Goal: Task Accomplishment & Management: Manage account settings

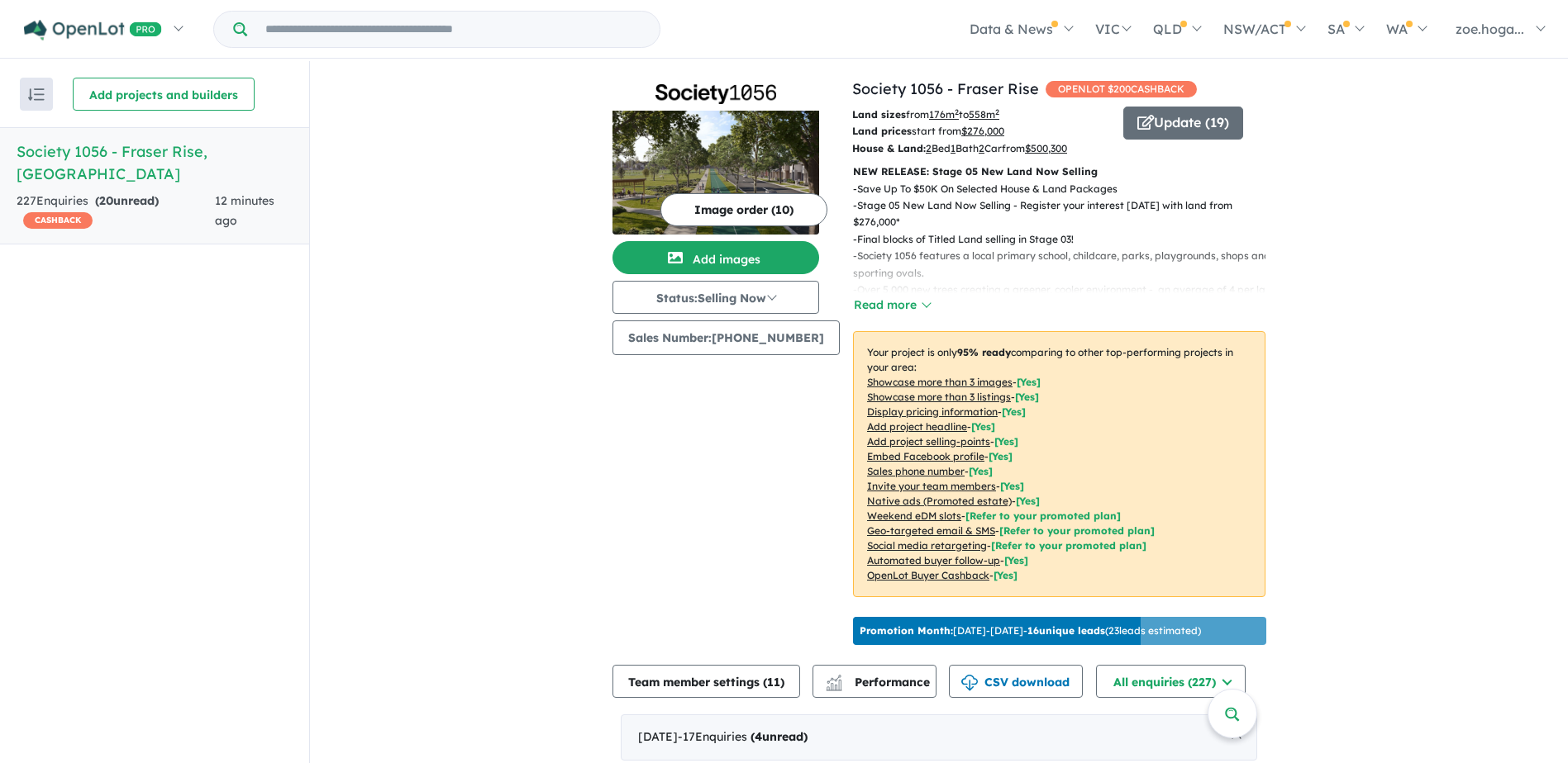
click at [1058, 147] on u "$ 500,300" at bounding box center [1045, 148] width 42 height 12
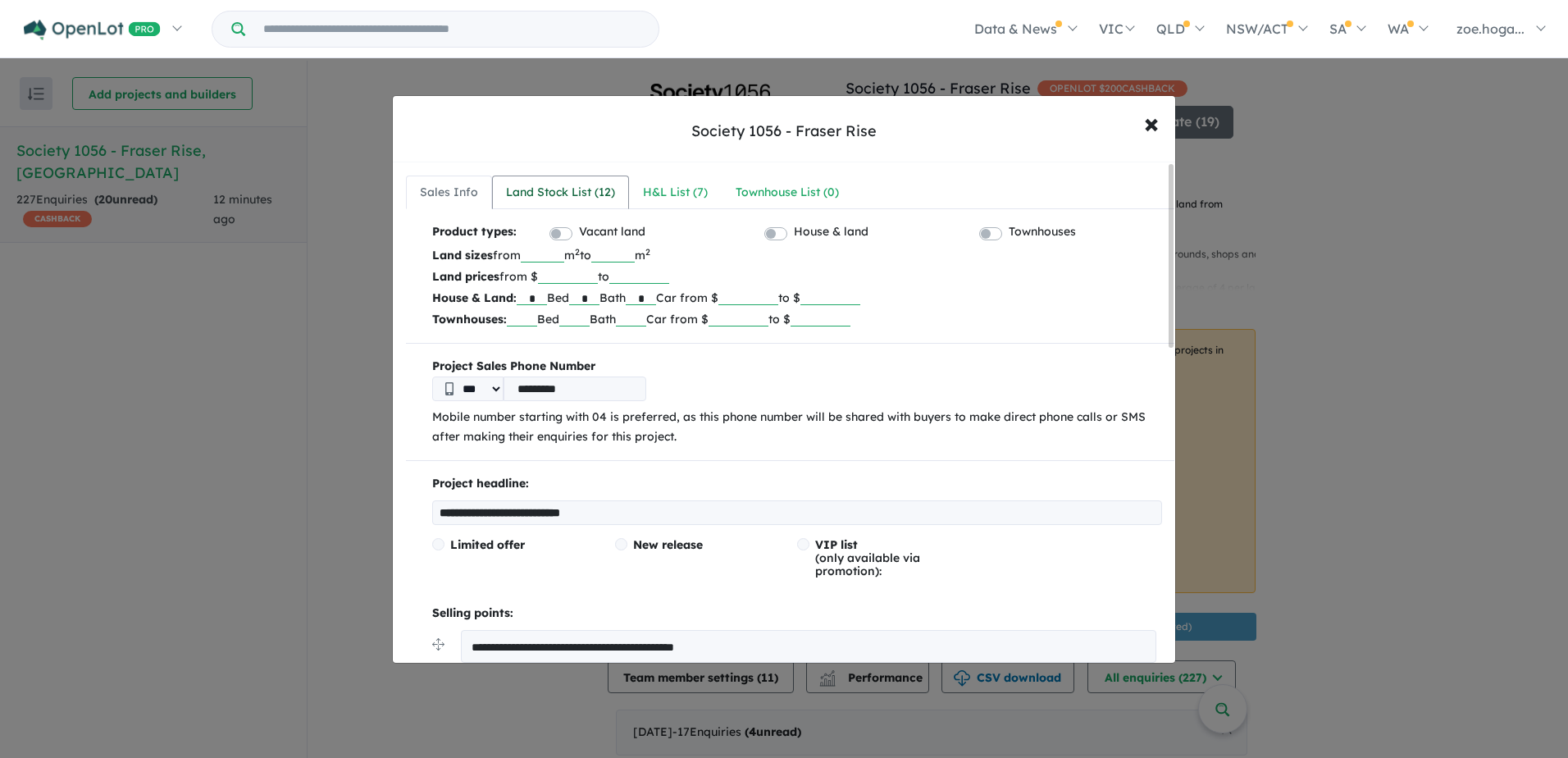
click at [577, 189] on div "Land Stock List ( 12 )" at bounding box center [560, 192] width 109 height 20
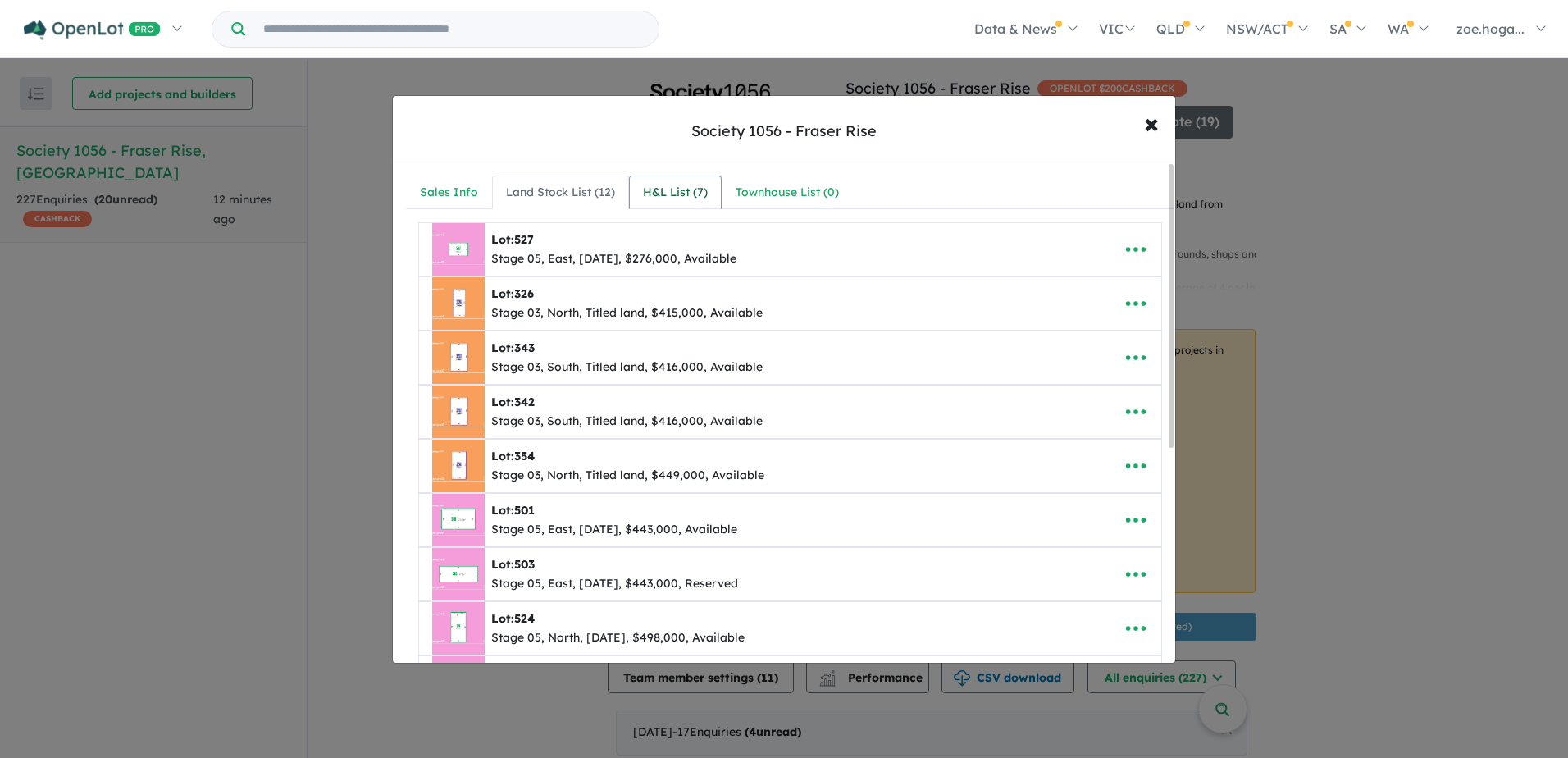
click at [681, 186] on div "H&L List ( 7 )" at bounding box center [675, 192] width 65 height 20
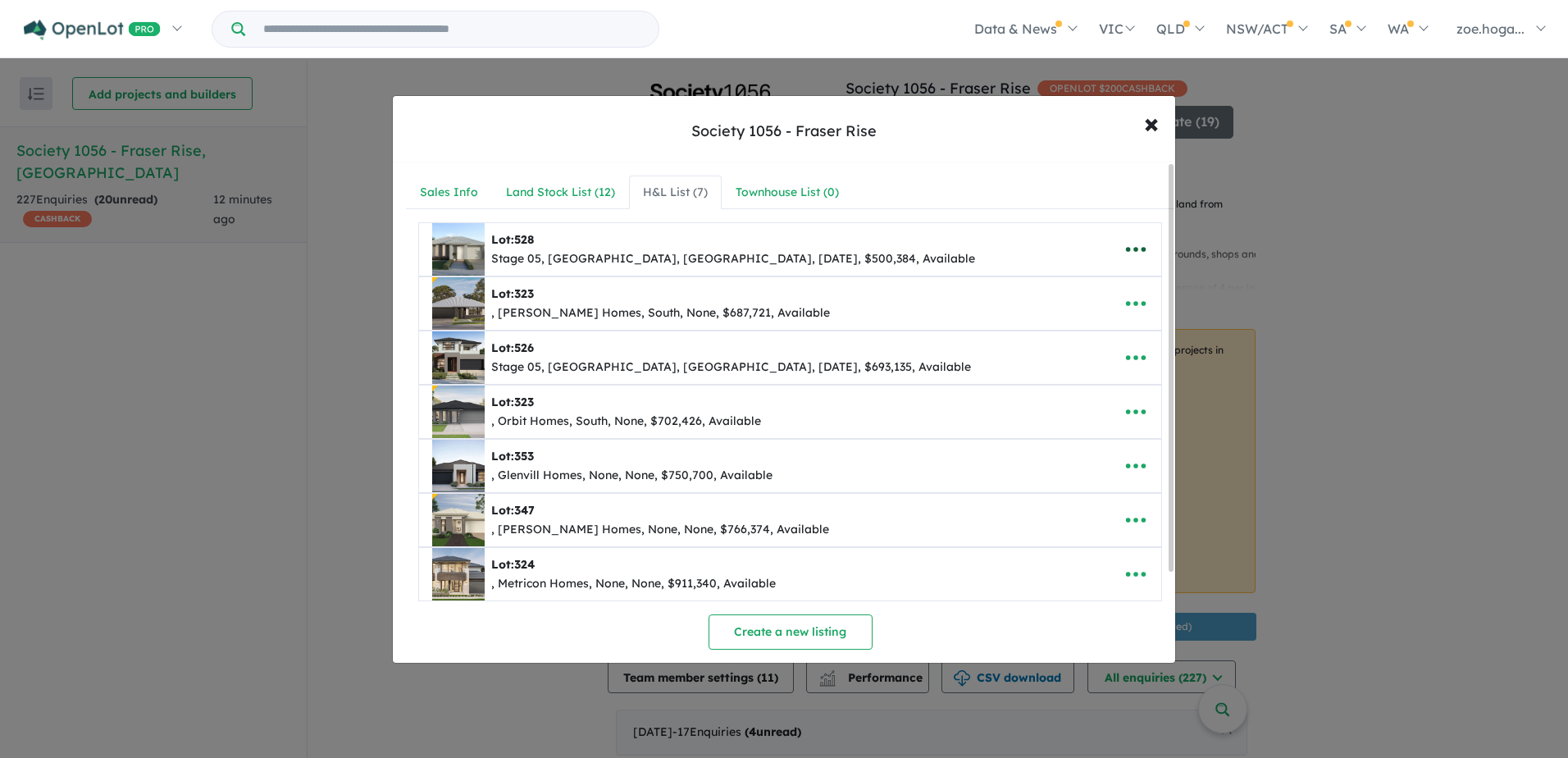
click at [1128, 250] on icon "button" at bounding box center [1135, 249] width 20 height 5
click at [1075, 327] on link "Remove" at bounding box center [1100, 327] width 122 height 37
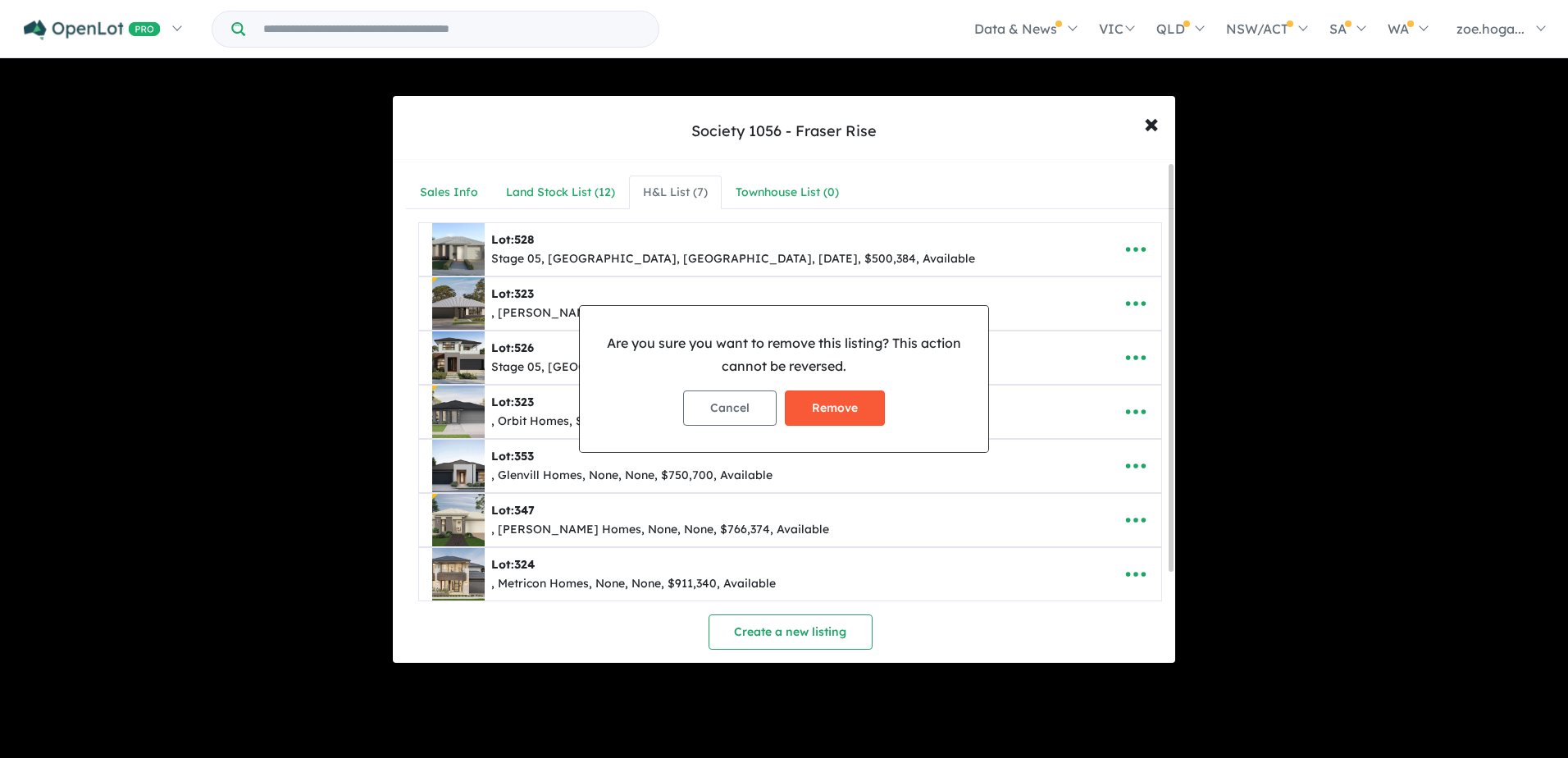
click at [841, 415] on button "Remove" at bounding box center [834, 408] width 100 height 36
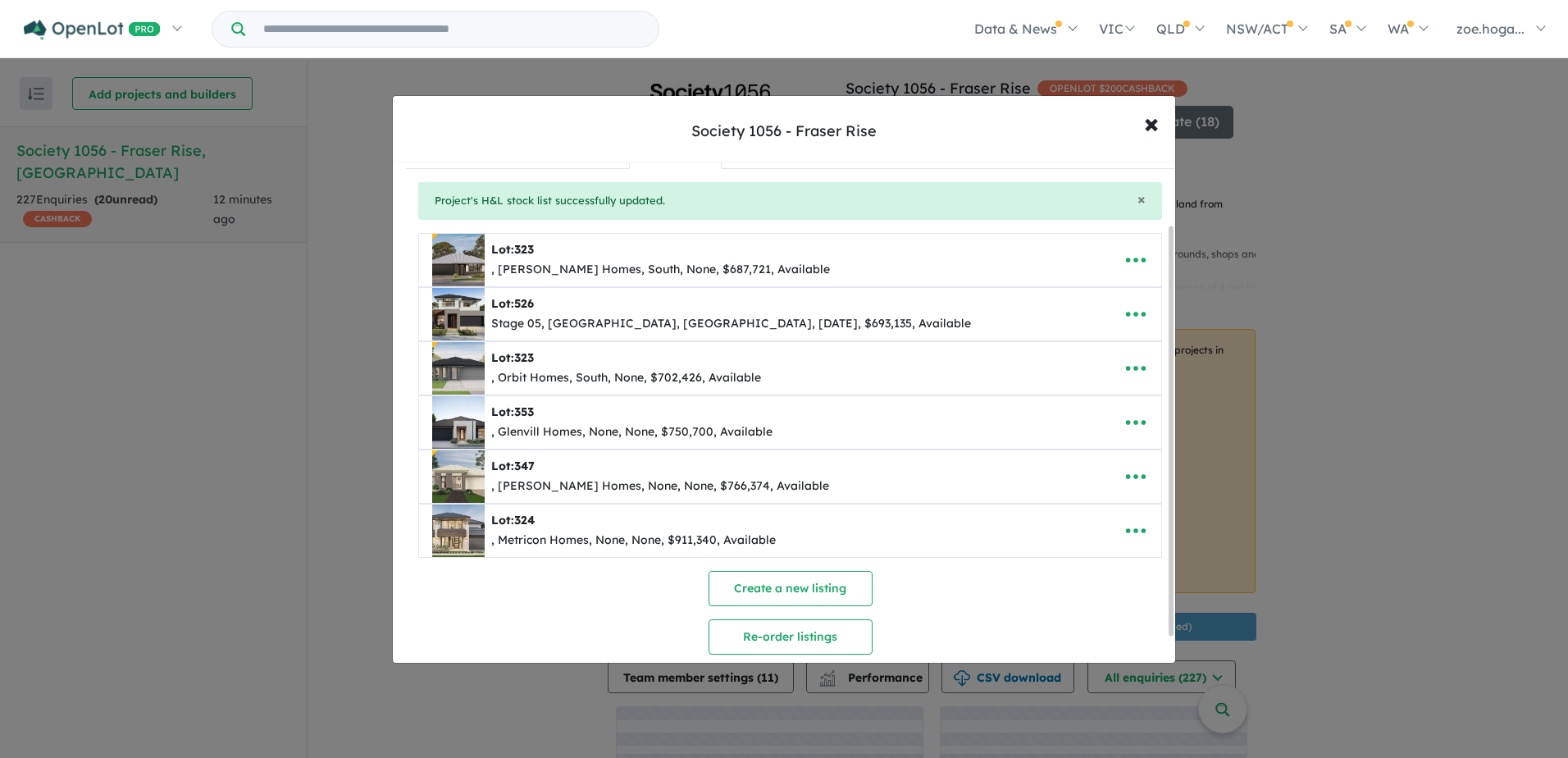
scroll to position [108, 0]
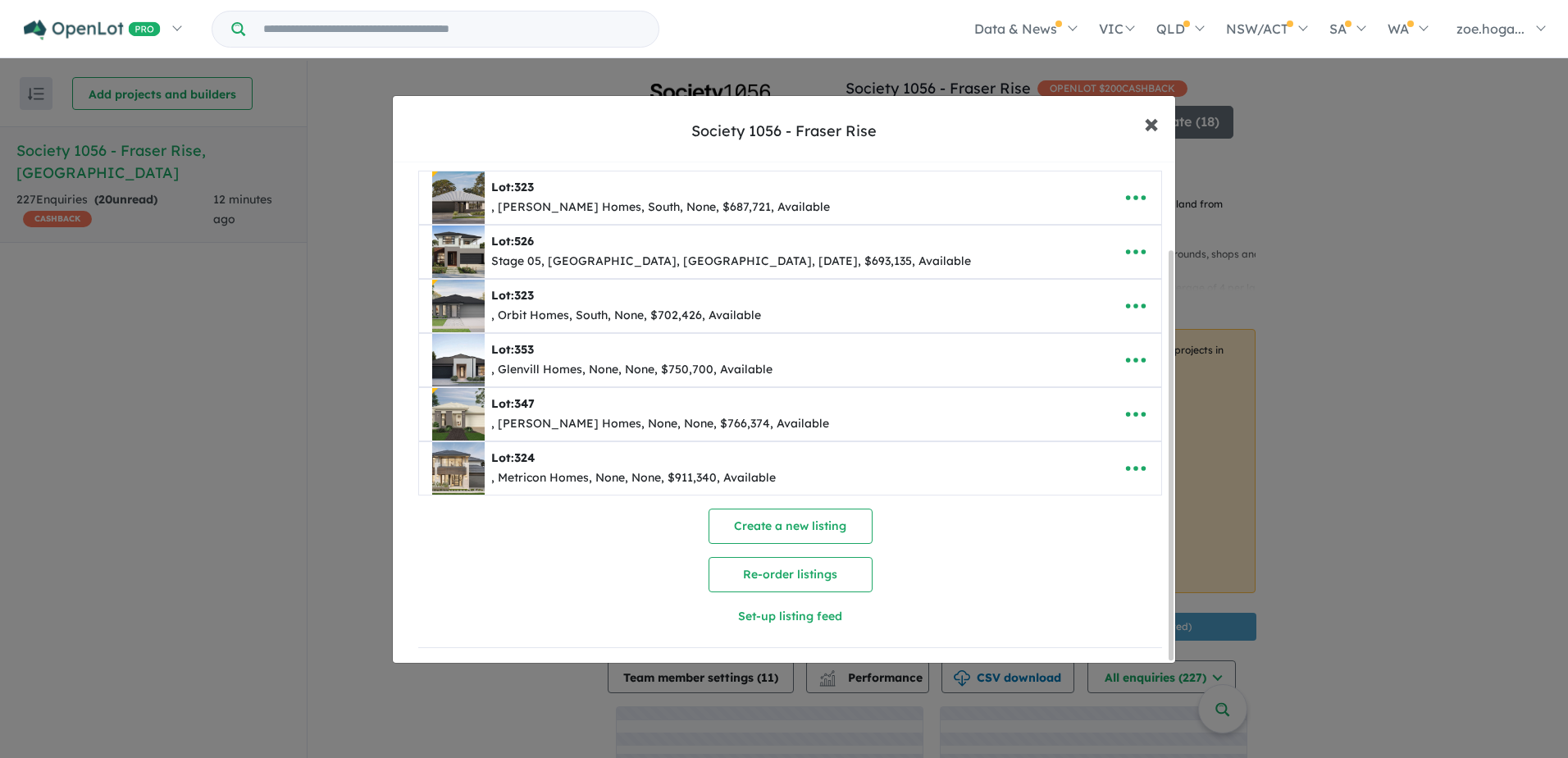
click at [1154, 124] on span "×" at bounding box center [1151, 123] width 15 height 36
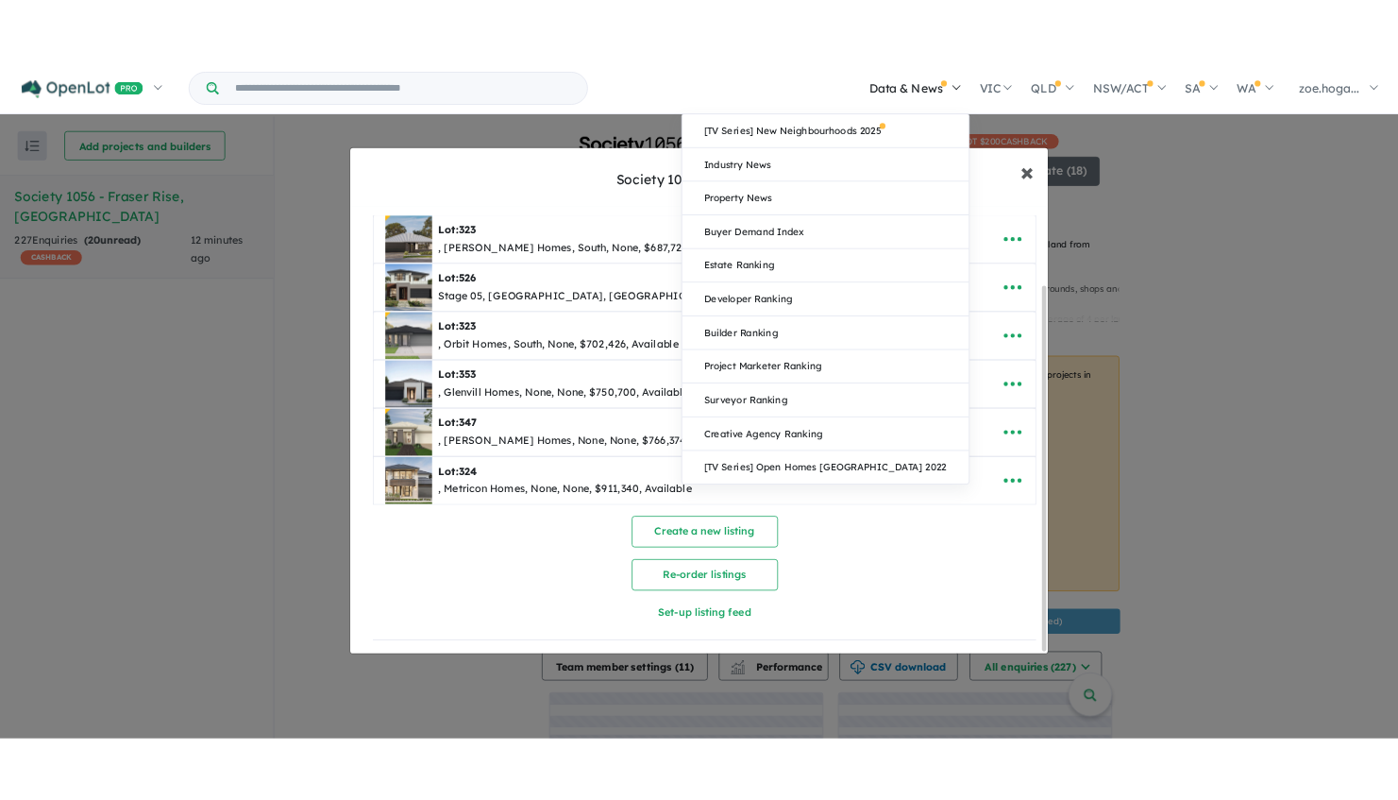
scroll to position [0, 0]
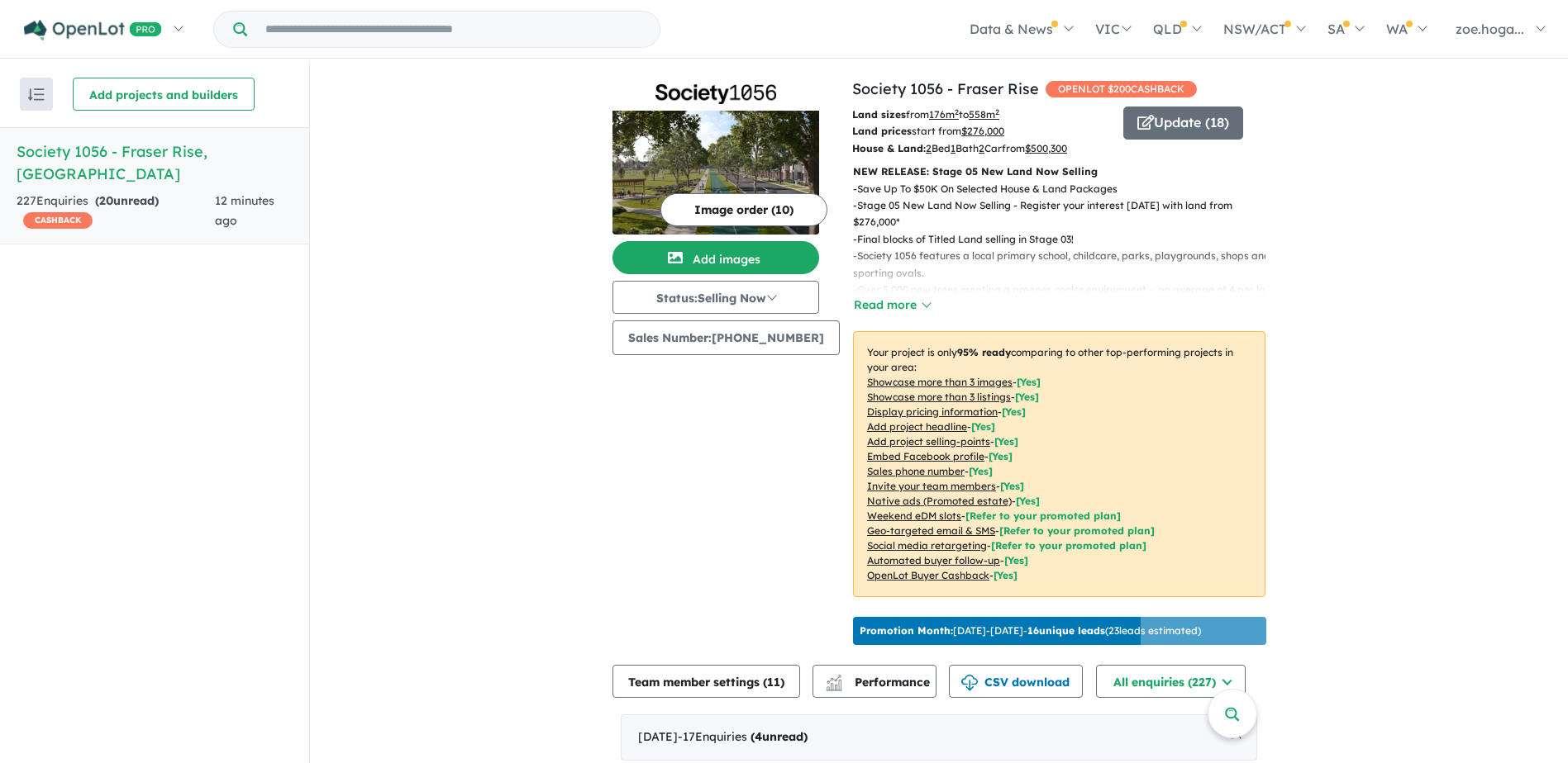
click at [1055, 148] on u "$ 500,300" at bounding box center [1045, 148] width 42 height 12
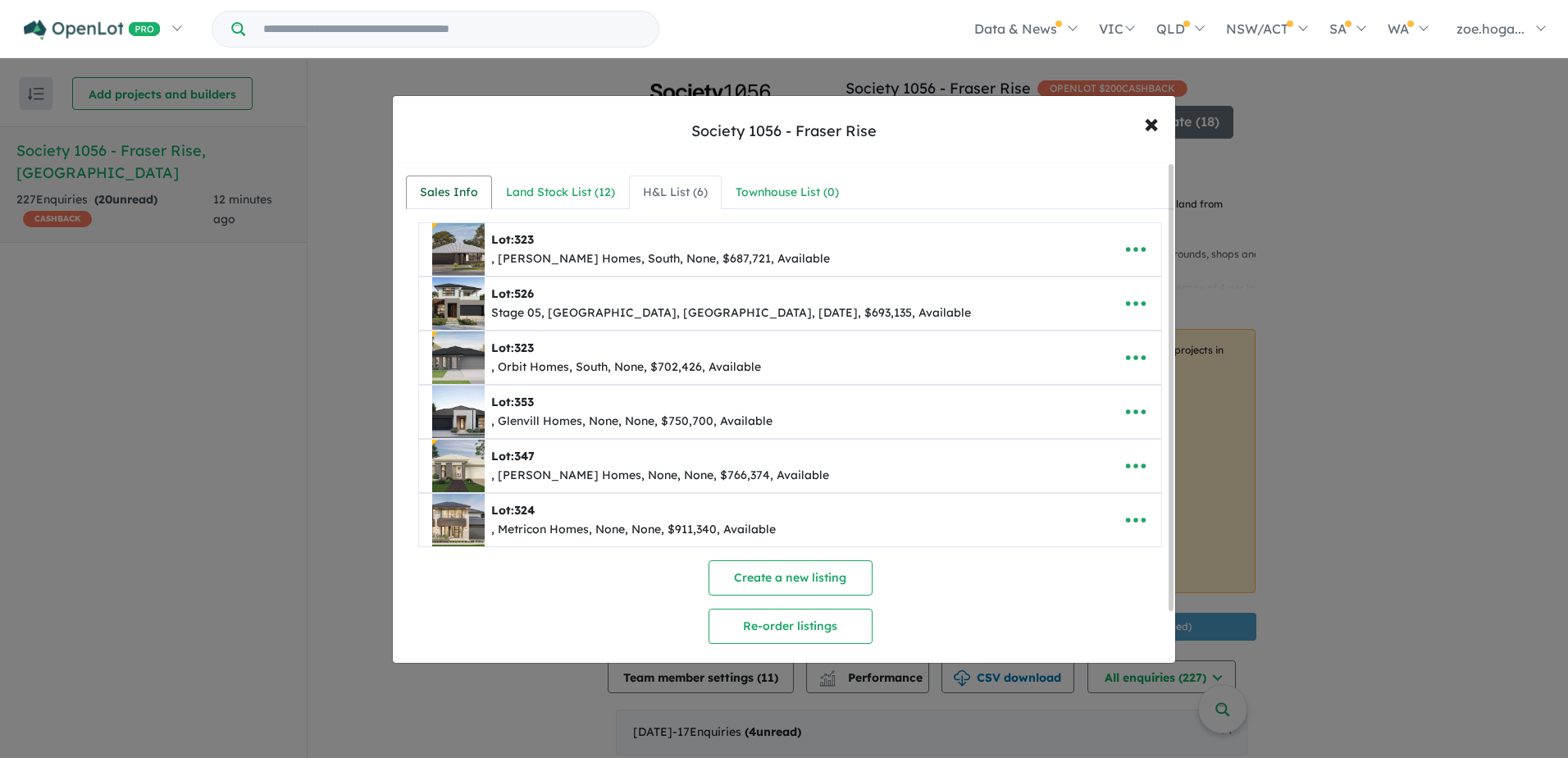
click at [457, 190] on div "Sales Info" at bounding box center [448, 192] width 58 height 20
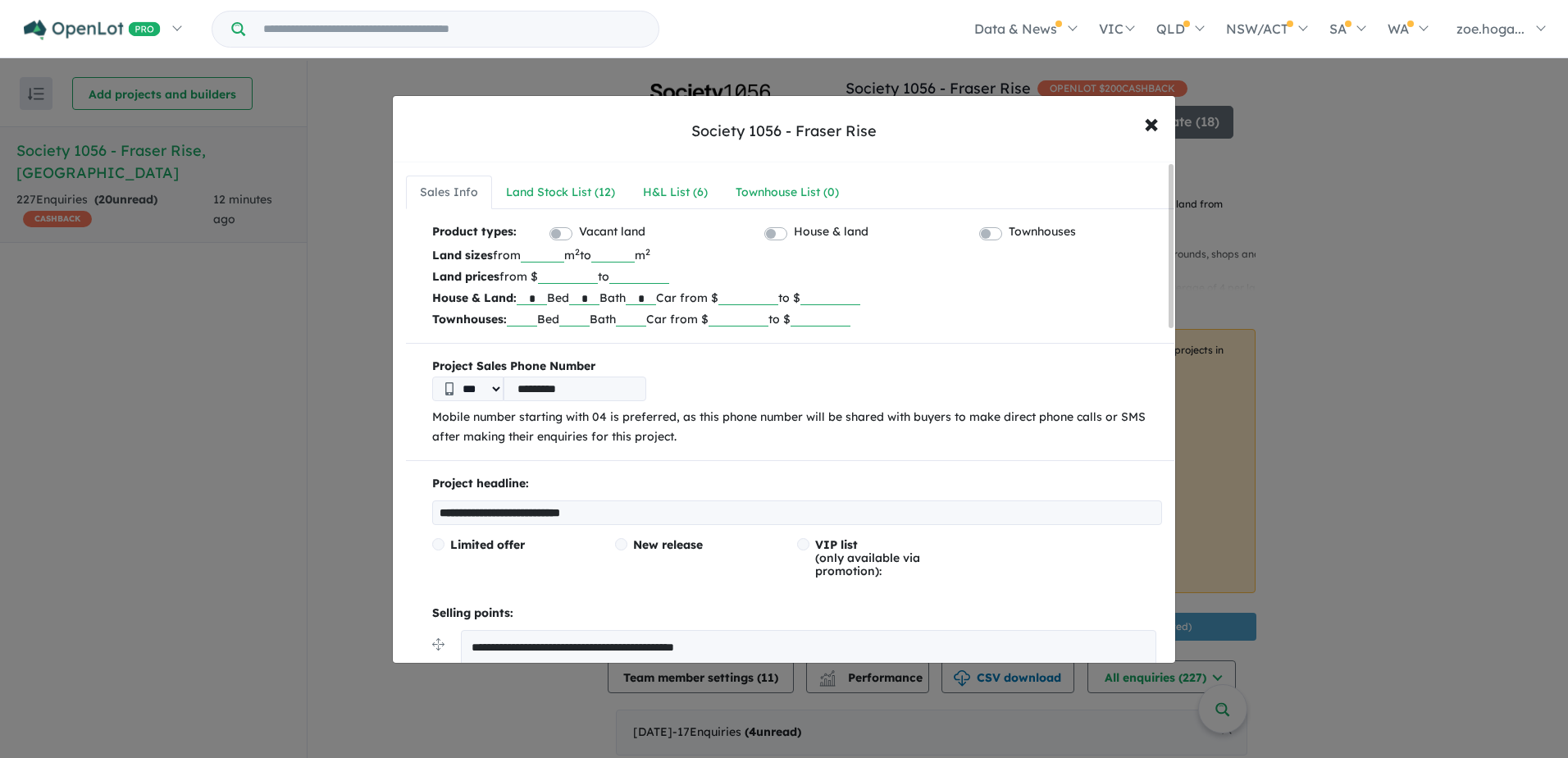
click at [778, 290] on input "******" at bounding box center [748, 296] width 60 height 17
click at [1148, 124] on span "×" at bounding box center [1151, 123] width 15 height 36
